Goal: Feedback & Contribution: Leave review/rating

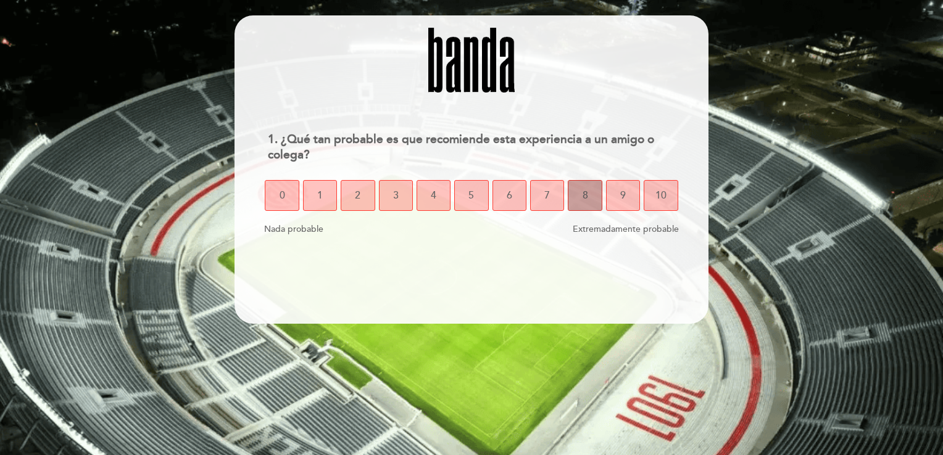
click at [589, 204] on button "8" at bounding box center [585, 195] width 34 height 31
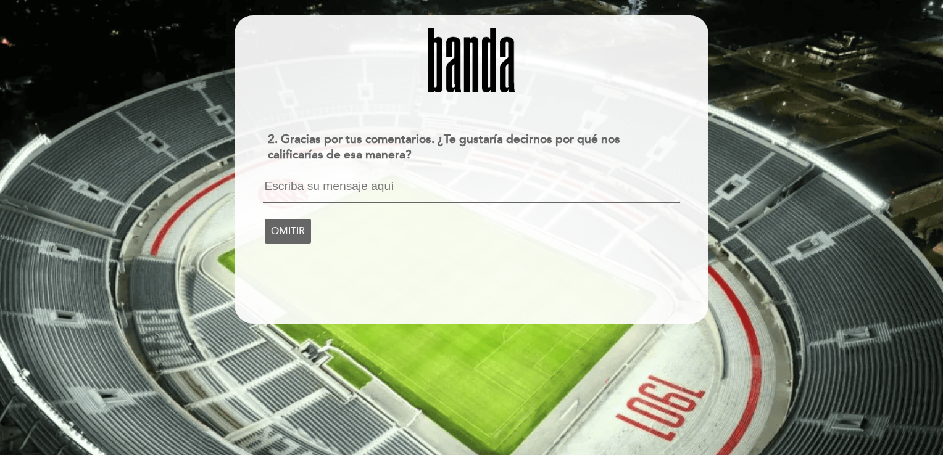
click at [289, 186] on textarea at bounding box center [471, 191] width 417 height 23
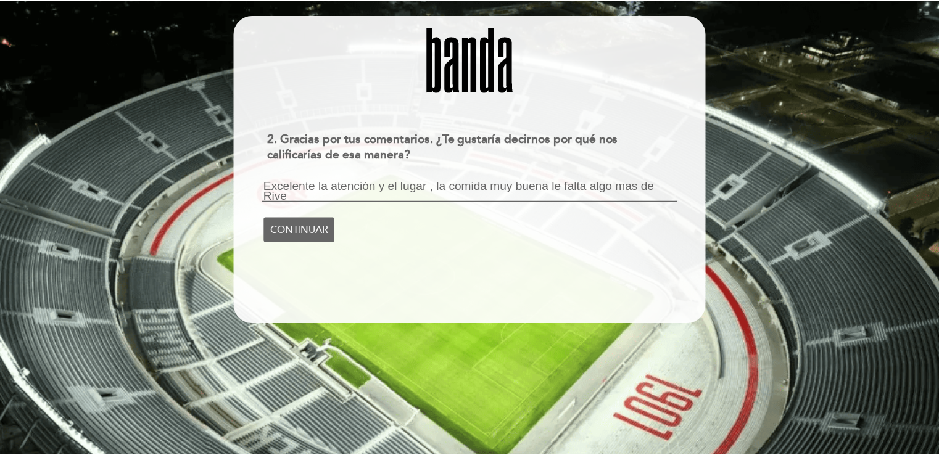
scroll to position [1, 0]
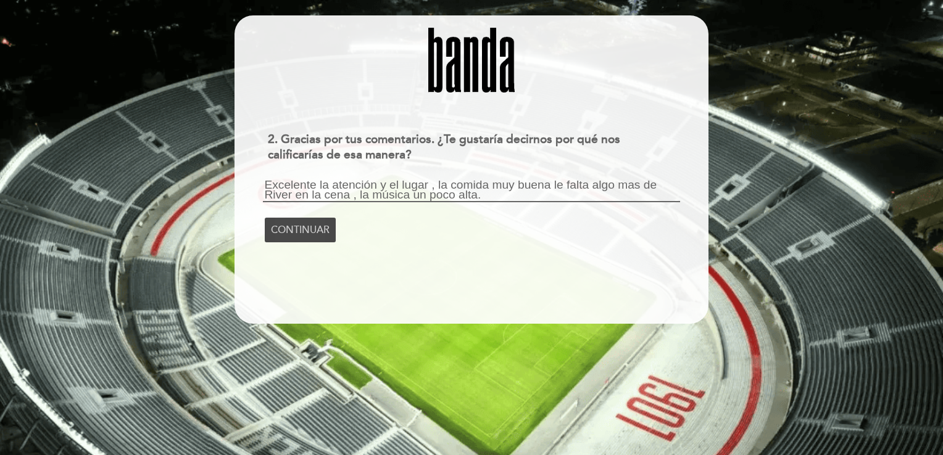
type textarea "Excelente la atención y el lugar , la comida muy buena le falta algo mas de Riv…"
click at [290, 228] on span "CONTINUAR" at bounding box center [300, 230] width 59 height 35
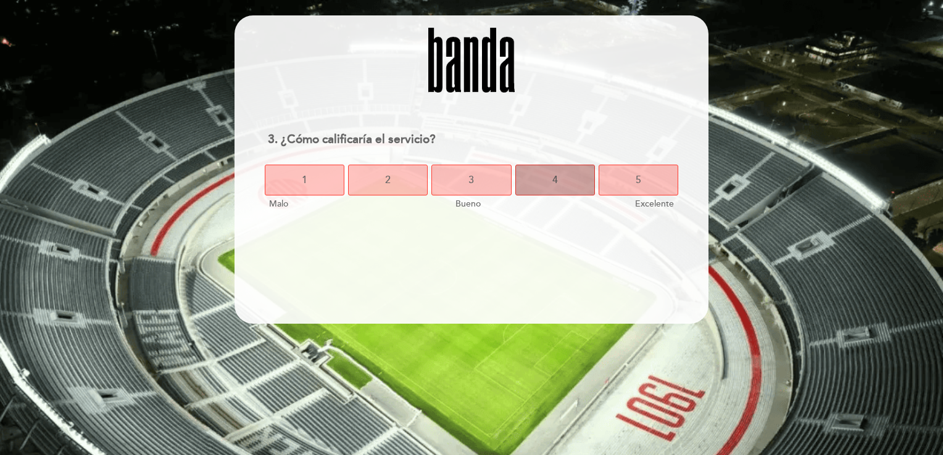
click at [573, 183] on button "4" at bounding box center [555, 180] width 80 height 31
click at [536, 186] on button "4" at bounding box center [555, 180] width 80 height 31
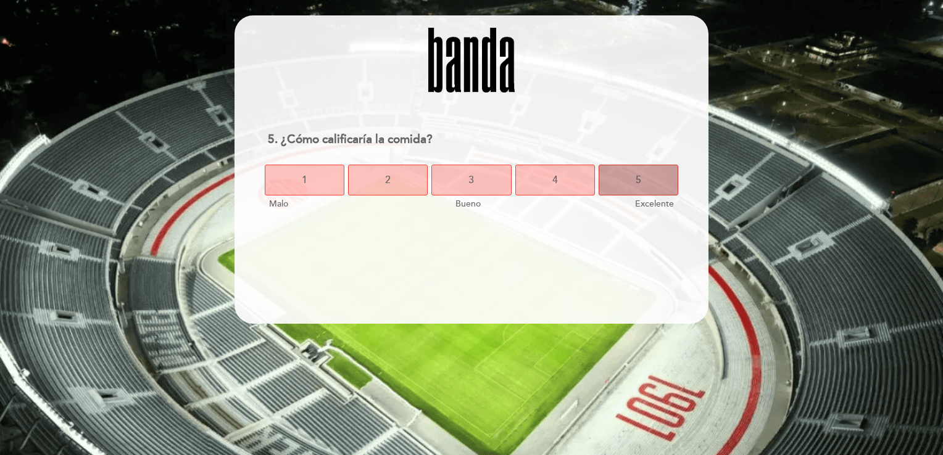
click at [622, 189] on button "5" at bounding box center [639, 180] width 80 height 31
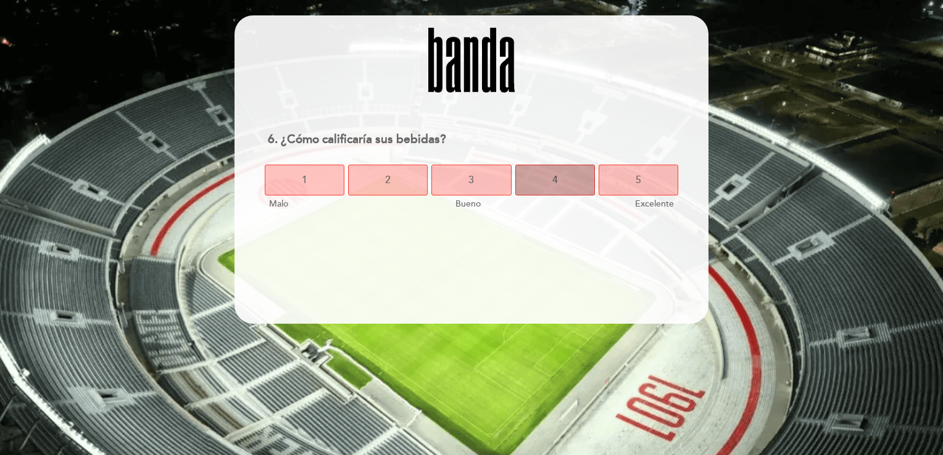
click at [539, 188] on button "4" at bounding box center [555, 180] width 80 height 31
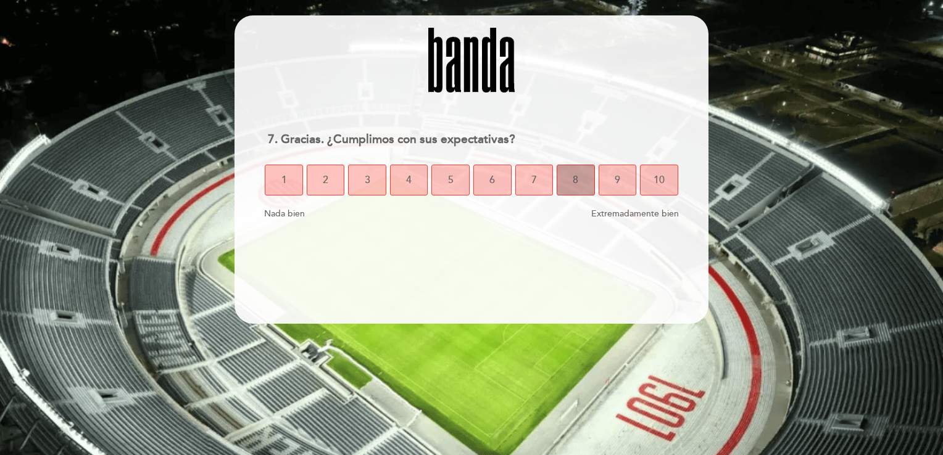
click at [584, 184] on button "8" at bounding box center [576, 180] width 38 height 31
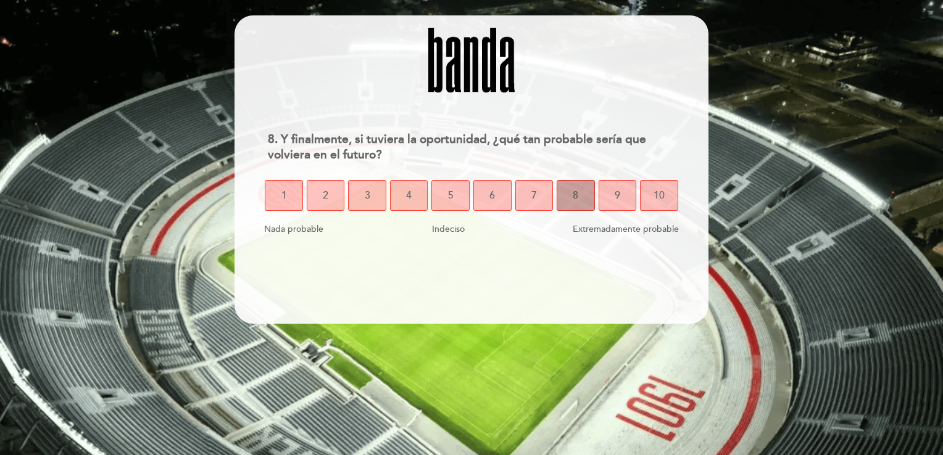
click at [570, 202] on button "8" at bounding box center [576, 195] width 38 height 31
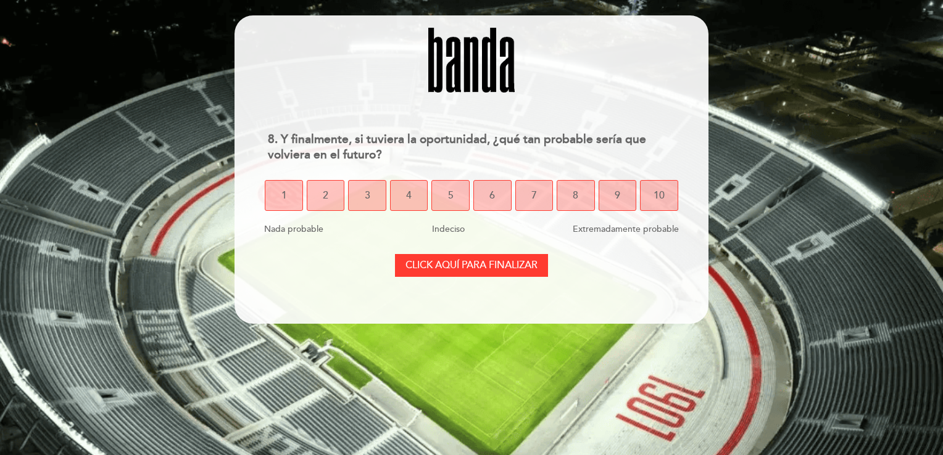
select select "es"
